Goal: Contribute content: Contribute content

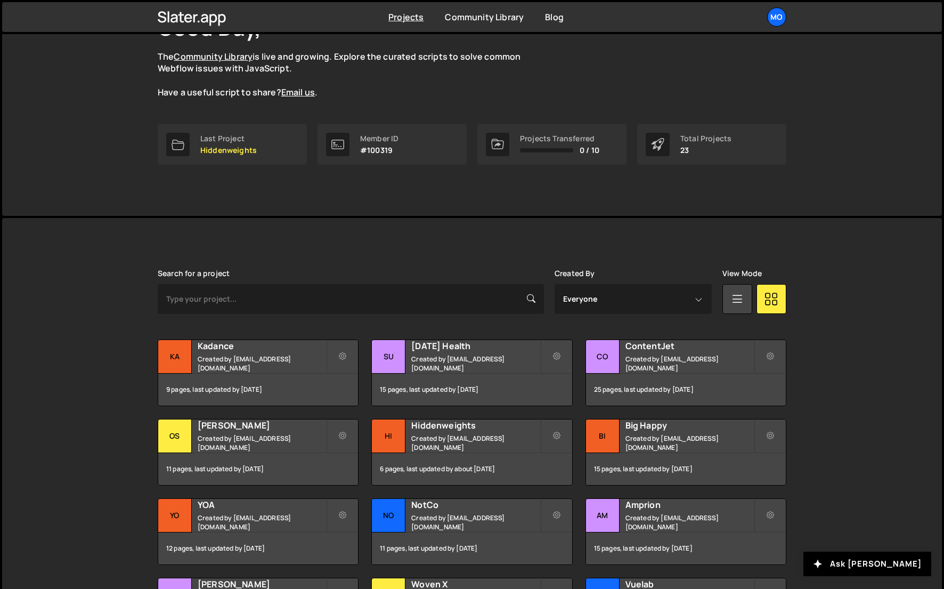
scroll to position [92, 0]
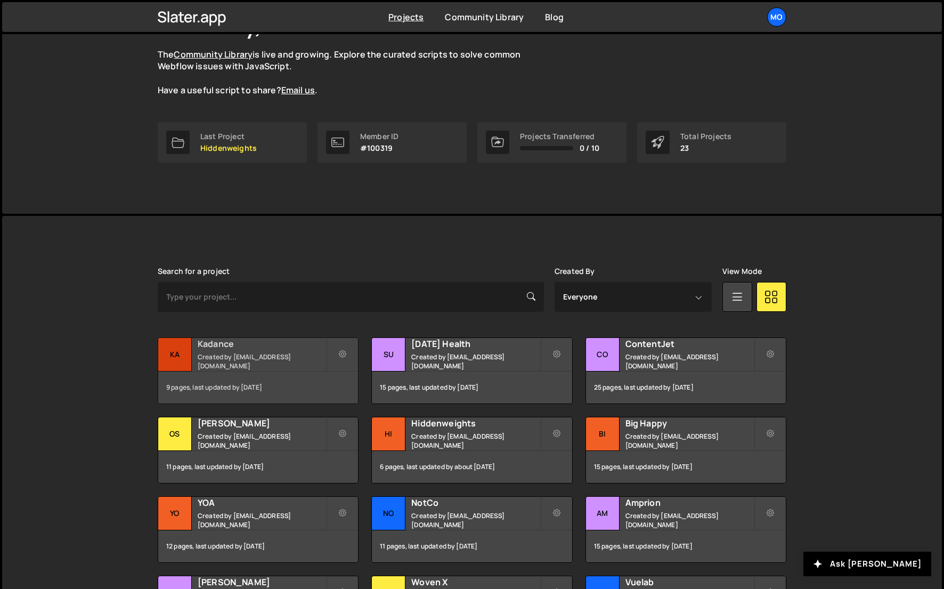
click at [222, 360] on small "Created by hello@monttilva.com" at bounding box center [262, 361] width 128 height 18
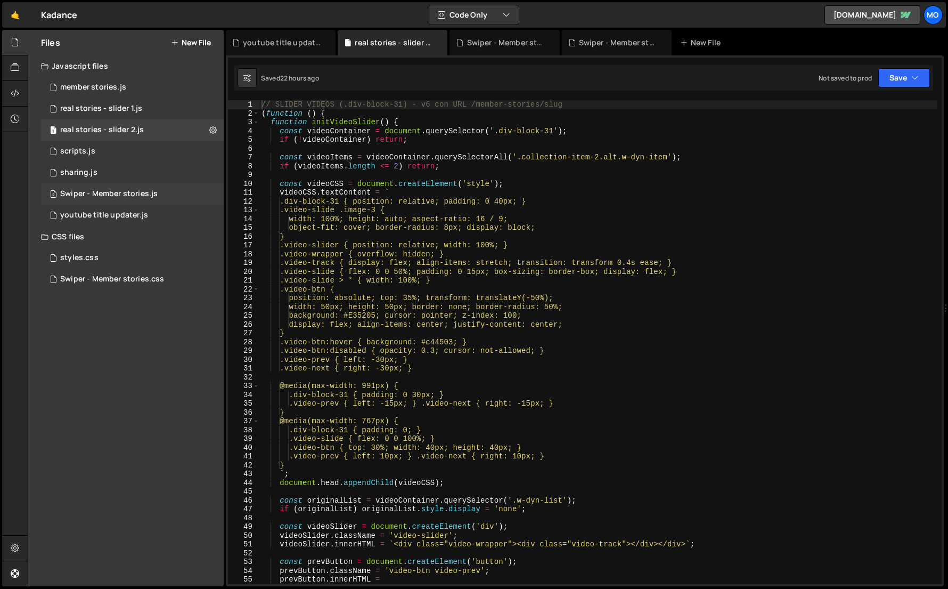
click at [161, 195] on div "2 Swiper - Member stories.js 0" at bounding box center [132, 193] width 183 height 21
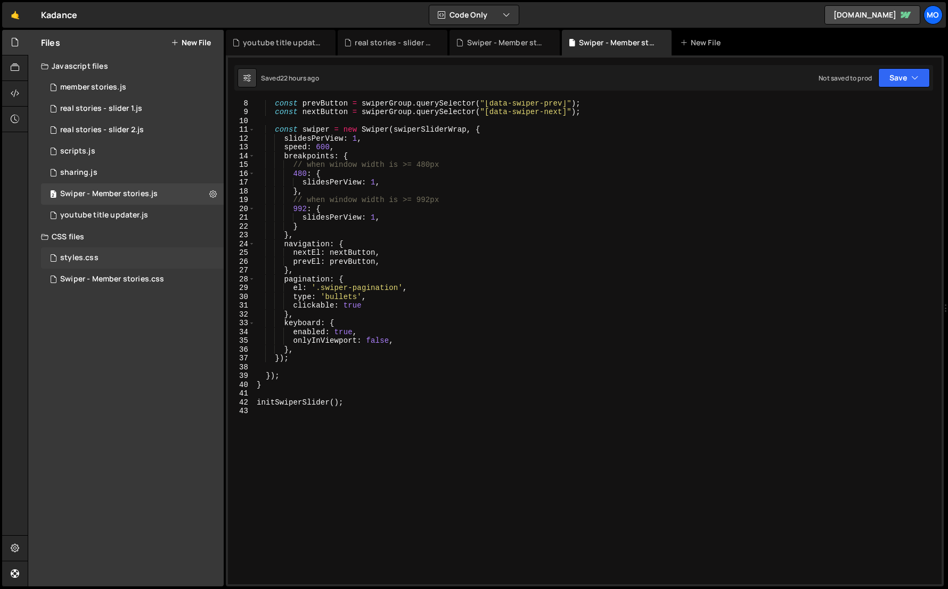
scroll to position [63, 0]
click at [188, 45] on button "New File" at bounding box center [191, 42] width 40 height 9
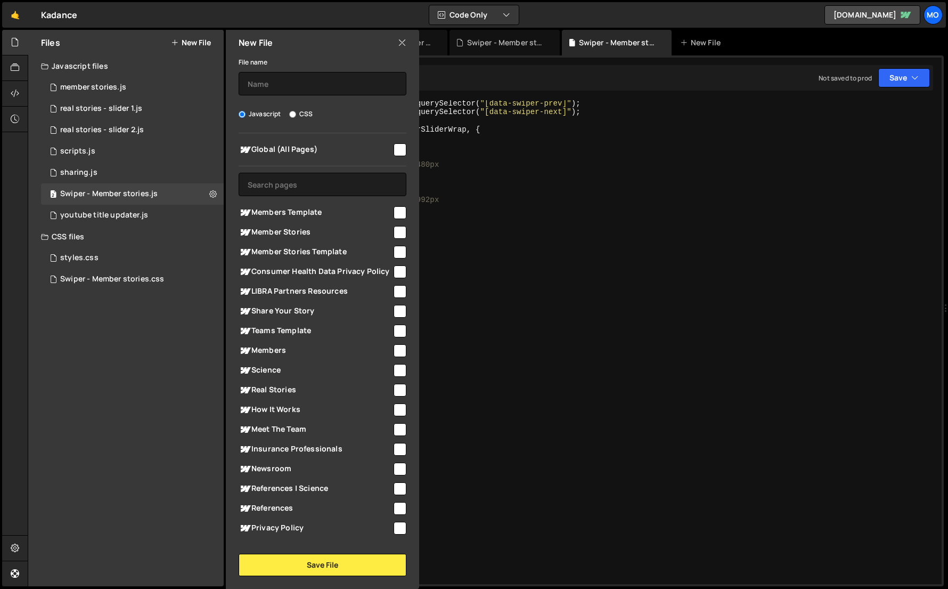
click at [300, 212] on span "Members Template" at bounding box center [315, 212] width 153 height 13
checkbox input "true"
click at [295, 146] on span "Global (All Pages)" at bounding box center [315, 149] width 153 height 13
checkbox input "true"
click at [266, 74] on input "text" at bounding box center [323, 83] width 168 height 23
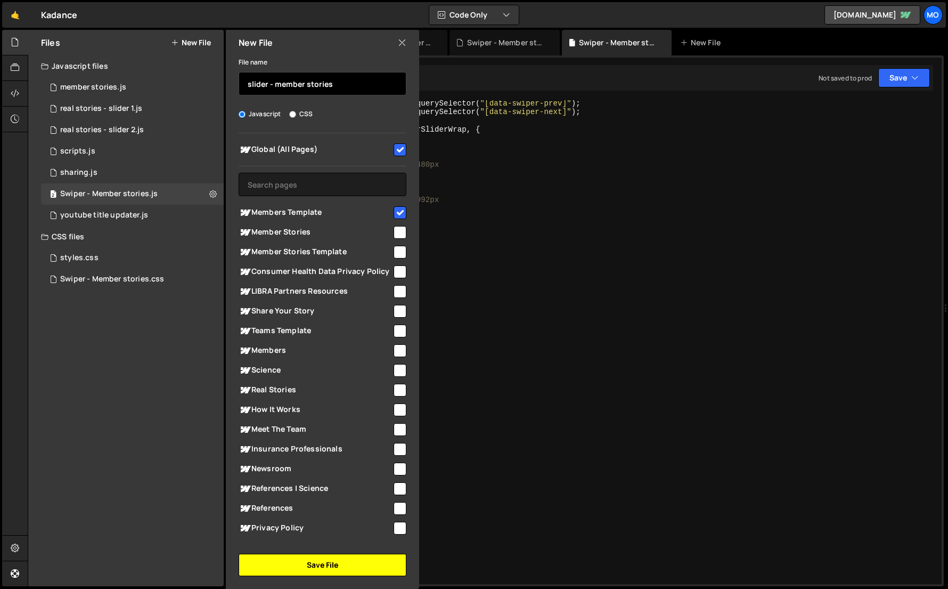
type input "slider - member stories"
click at [297, 561] on button "Save File" at bounding box center [323, 564] width 168 height 22
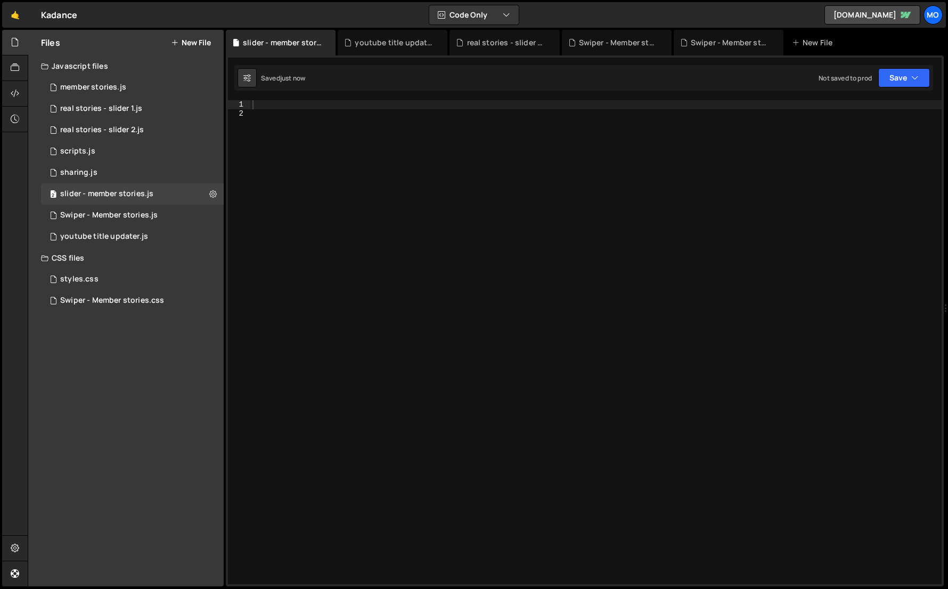
click at [398, 470] on div at bounding box center [595, 350] width 691 height 501
paste textarea "})();"
type textarea "})();"
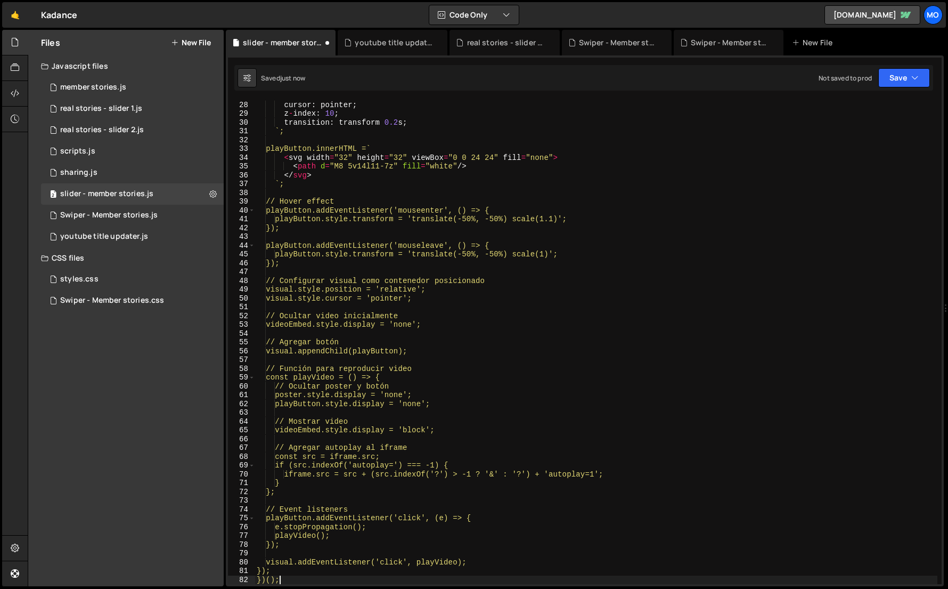
scroll to position [237, 0]
